Goal: Task Accomplishment & Management: Use online tool/utility

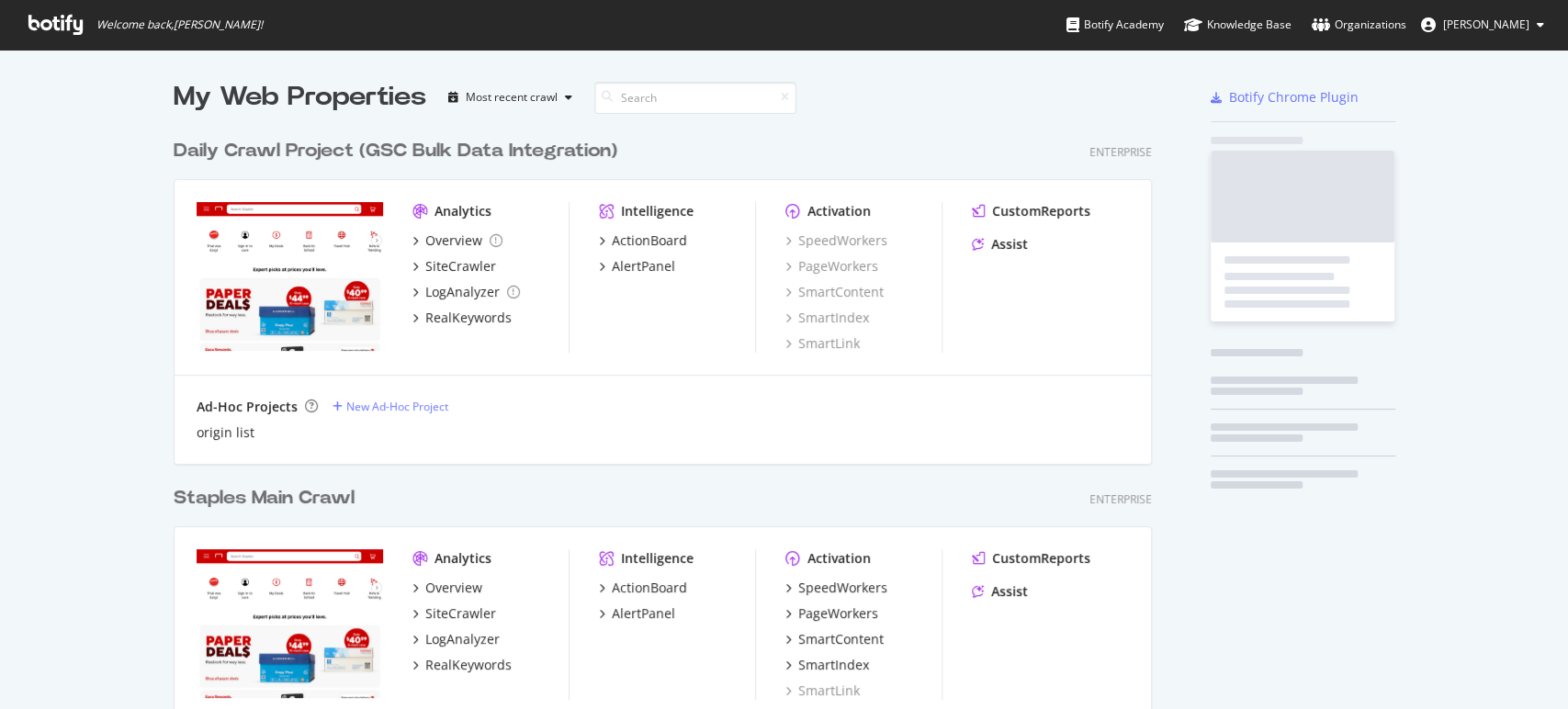
scroll to position [693, 1535]
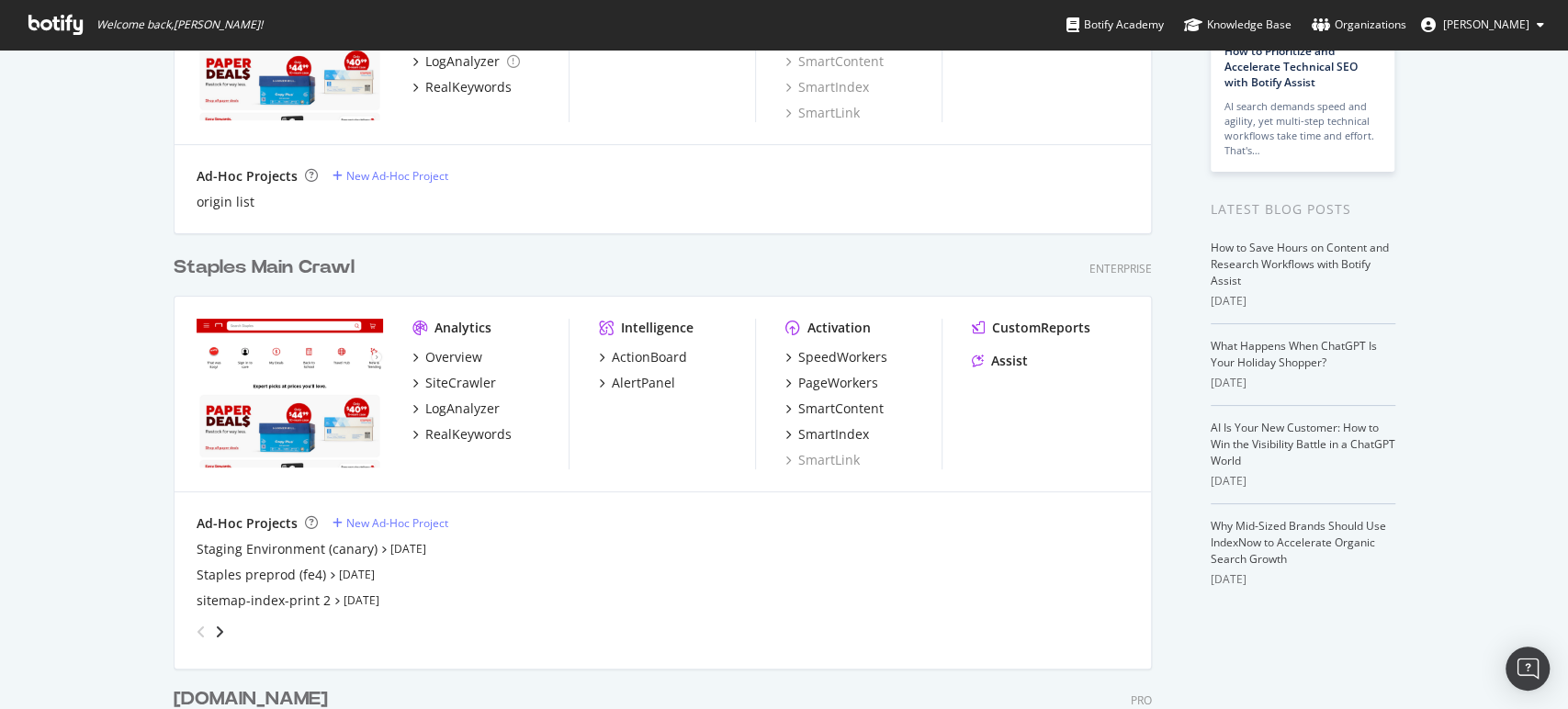
scroll to position [306, 0]
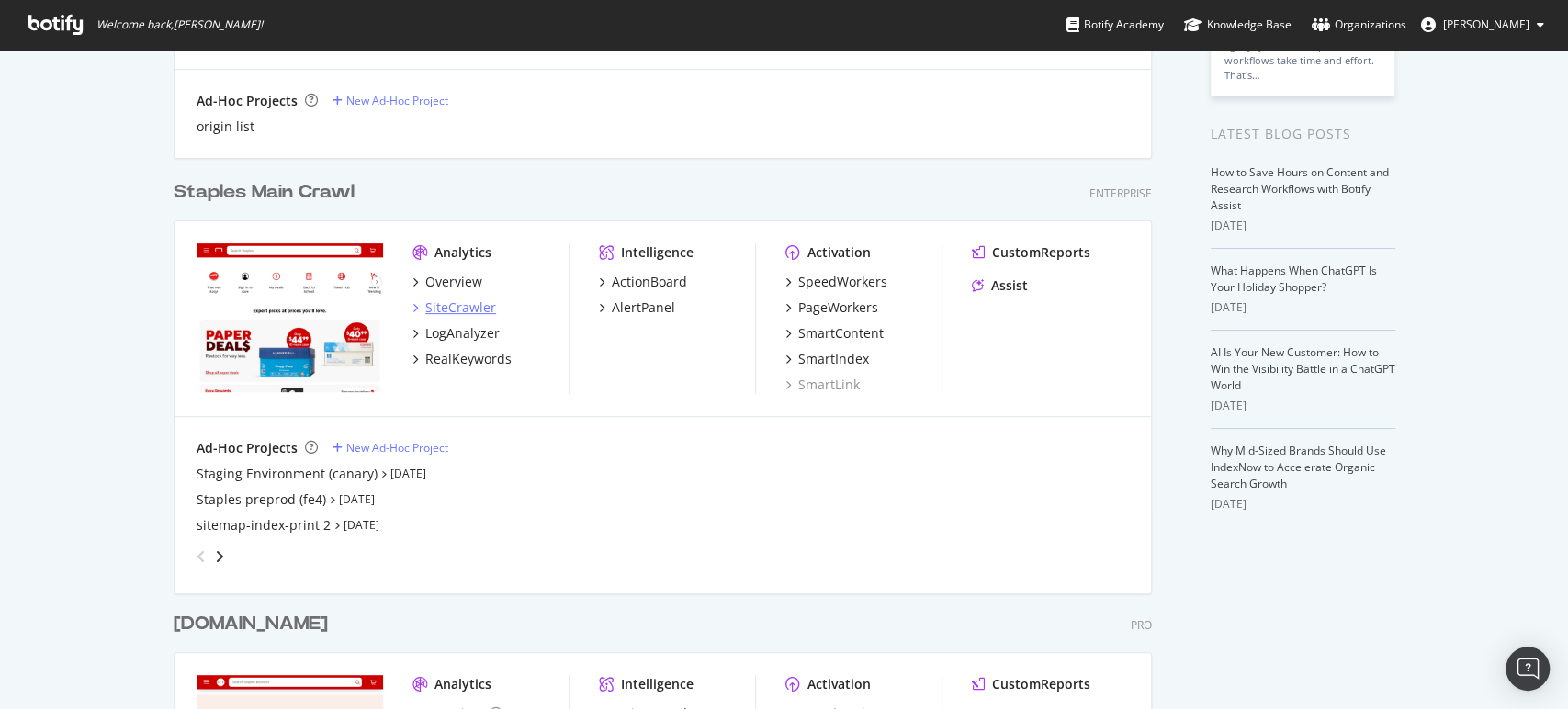
click at [443, 307] on div "SiteCrawler" at bounding box center [461, 308] width 71 height 19
